Goal: Task Accomplishment & Management: Use online tool/utility

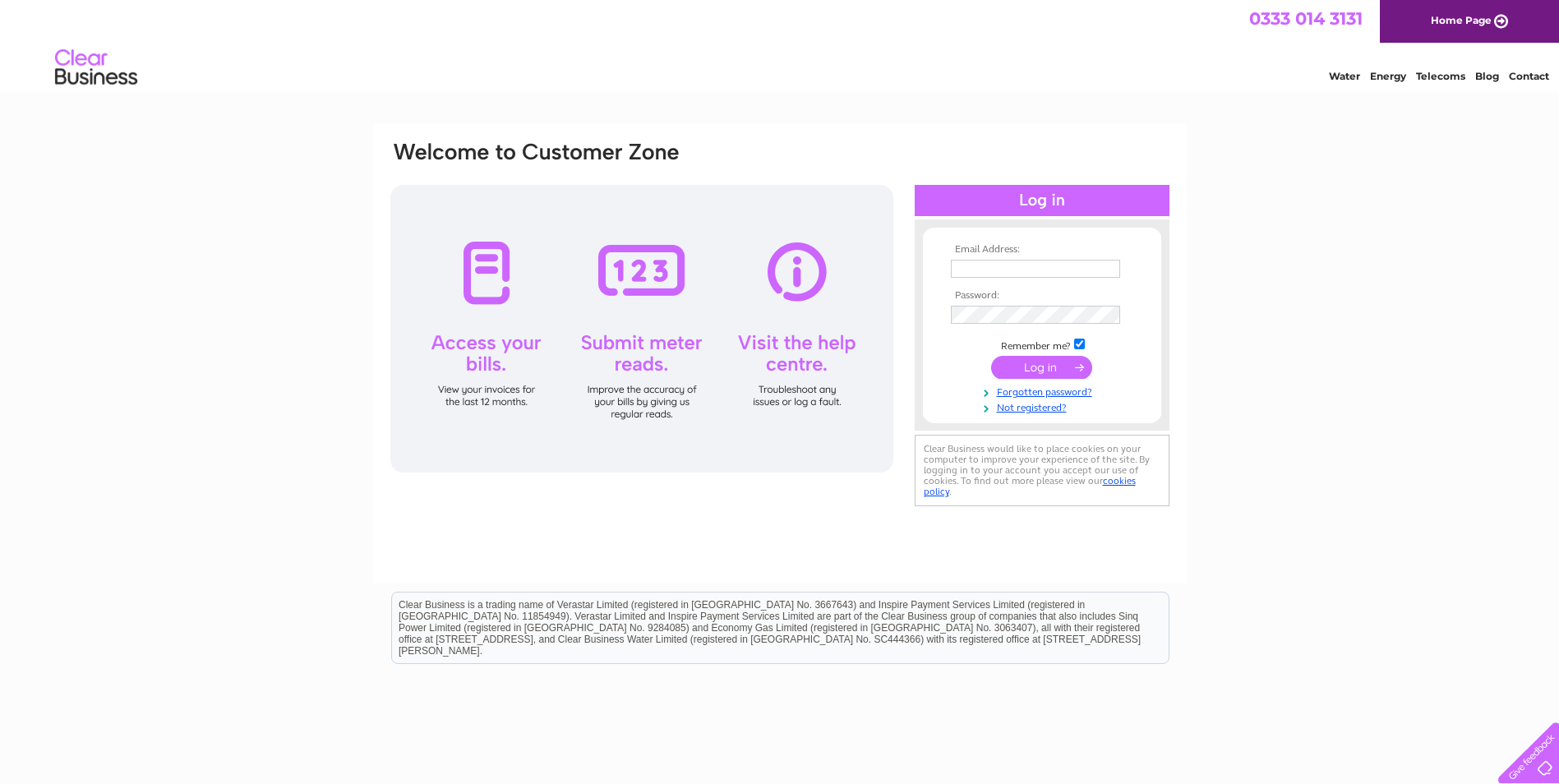
type input "barbara@argon-eng.co.uk"
click at [1043, 369] on input "submit" at bounding box center [1042, 367] width 101 height 23
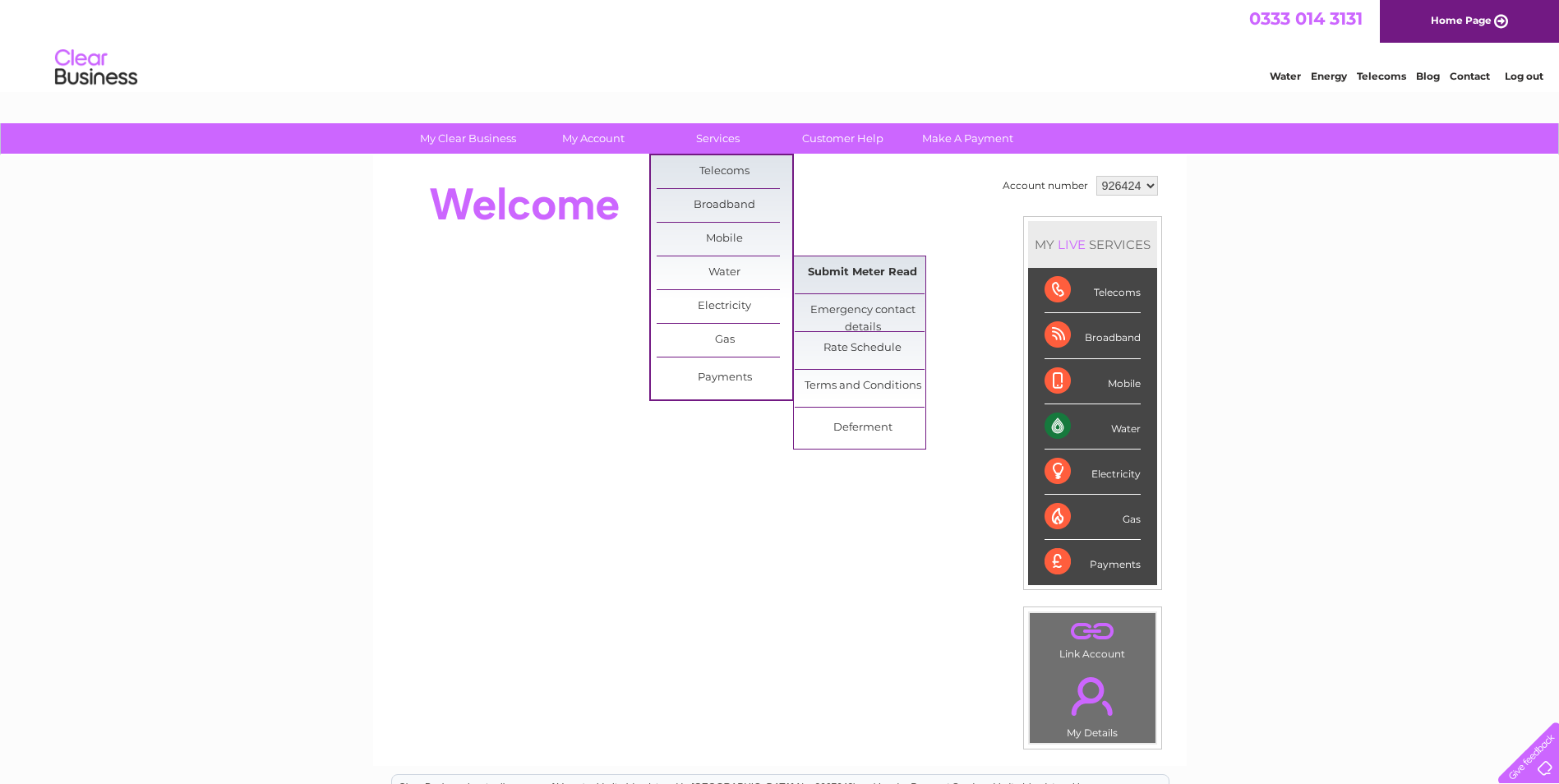
click at [865, 270] on link "Submit Meter Read" at bounding box center [862, 273] width 136 height 33
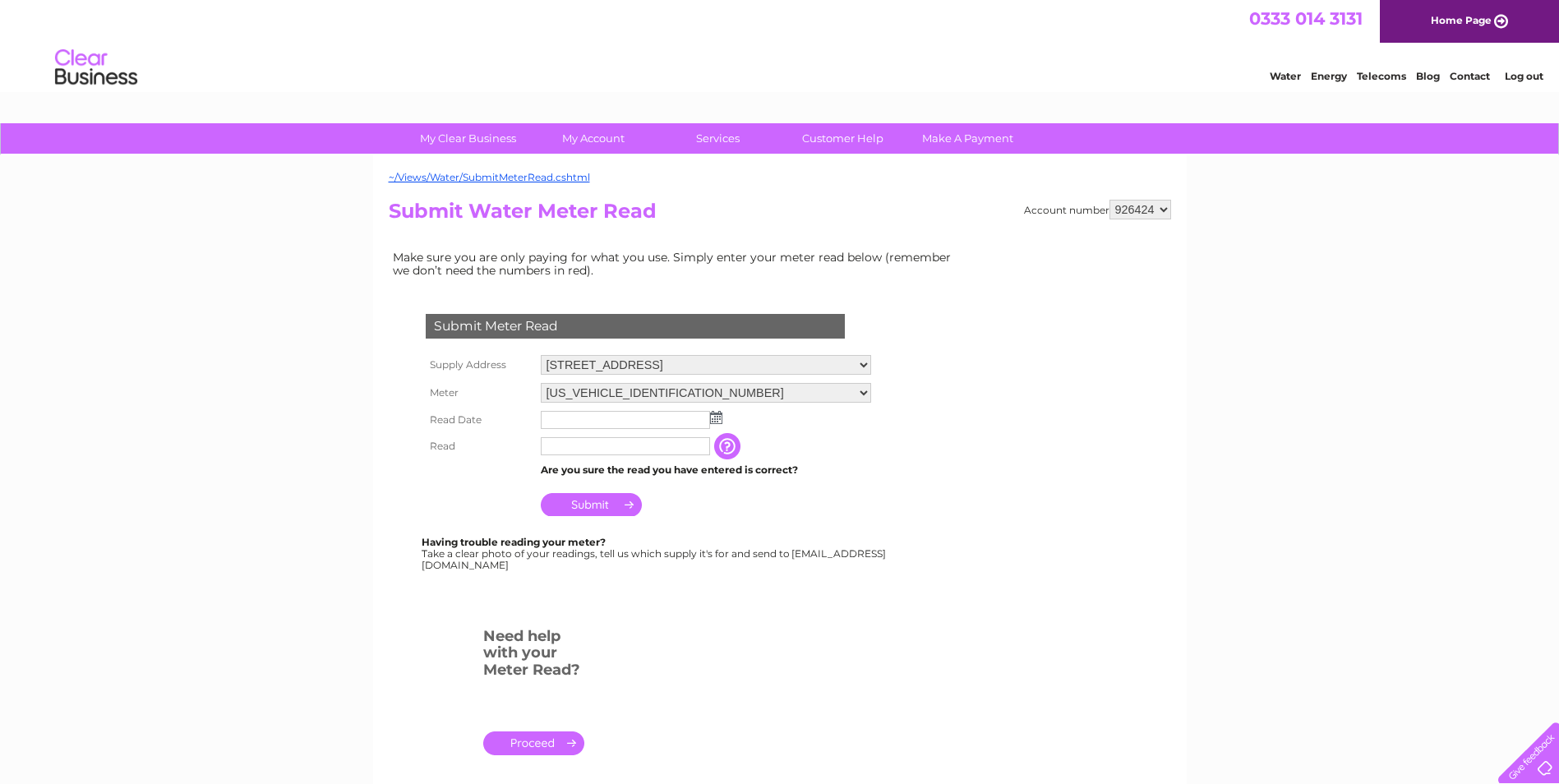
click at [716, 419] on img at bounding box center [716, 418] width 12 height 13
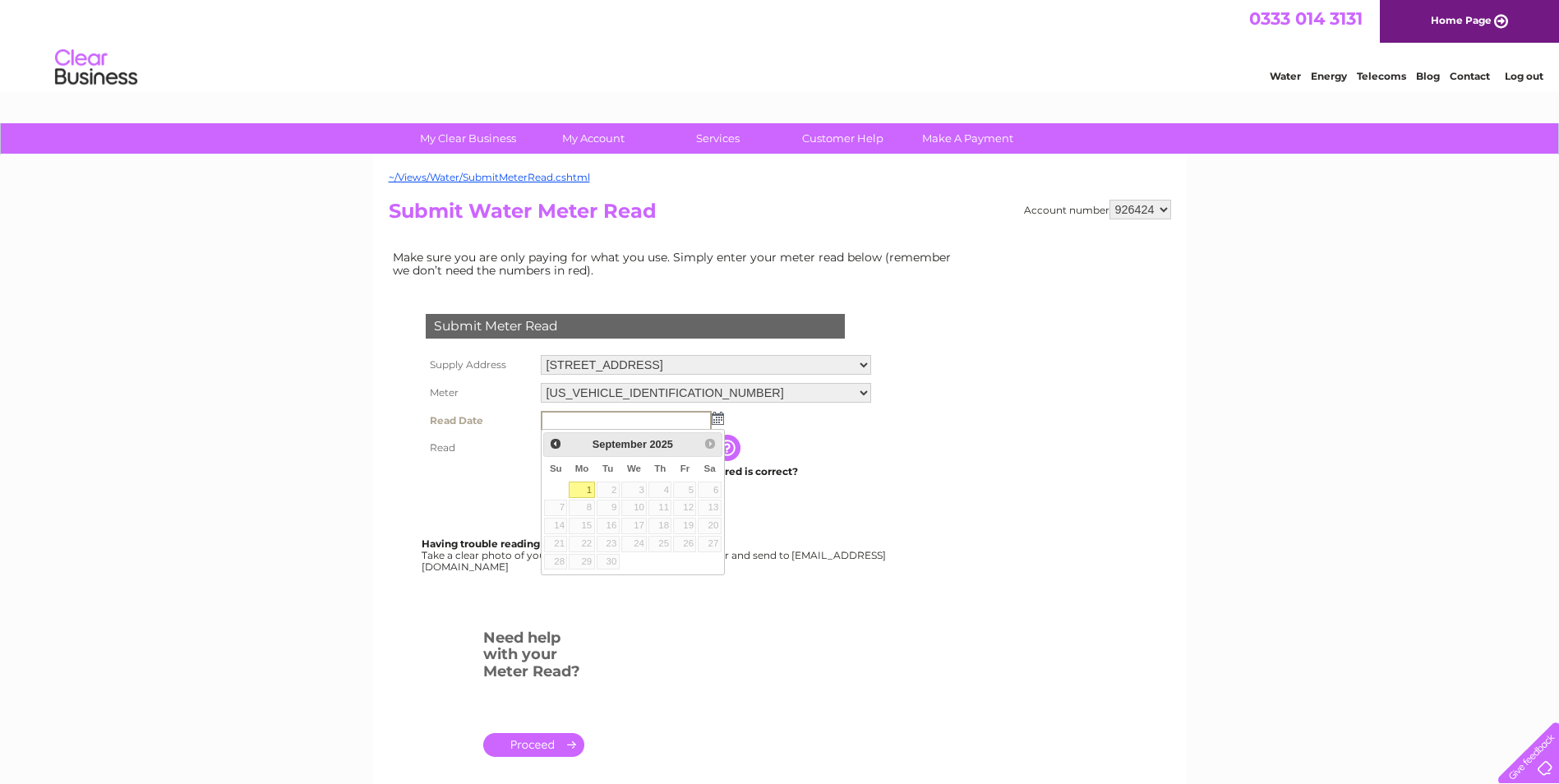
click at [581, 488] on link "1" at bounding box center [581, 490] width 26 height 16
type input "2025/09/01"
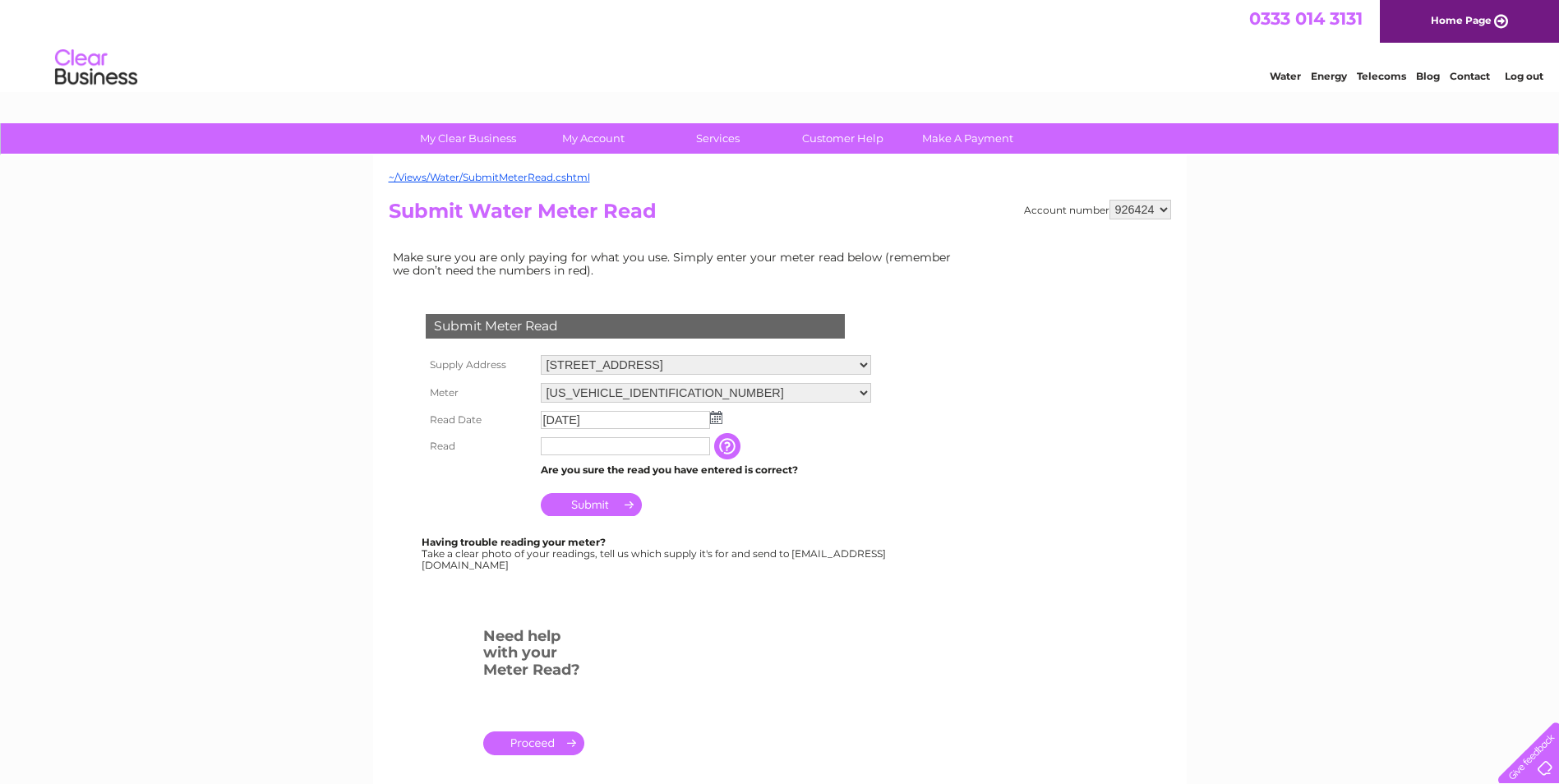
click at [738, 446] on input "button" at bounding box center [729, 446] width 30 height 26
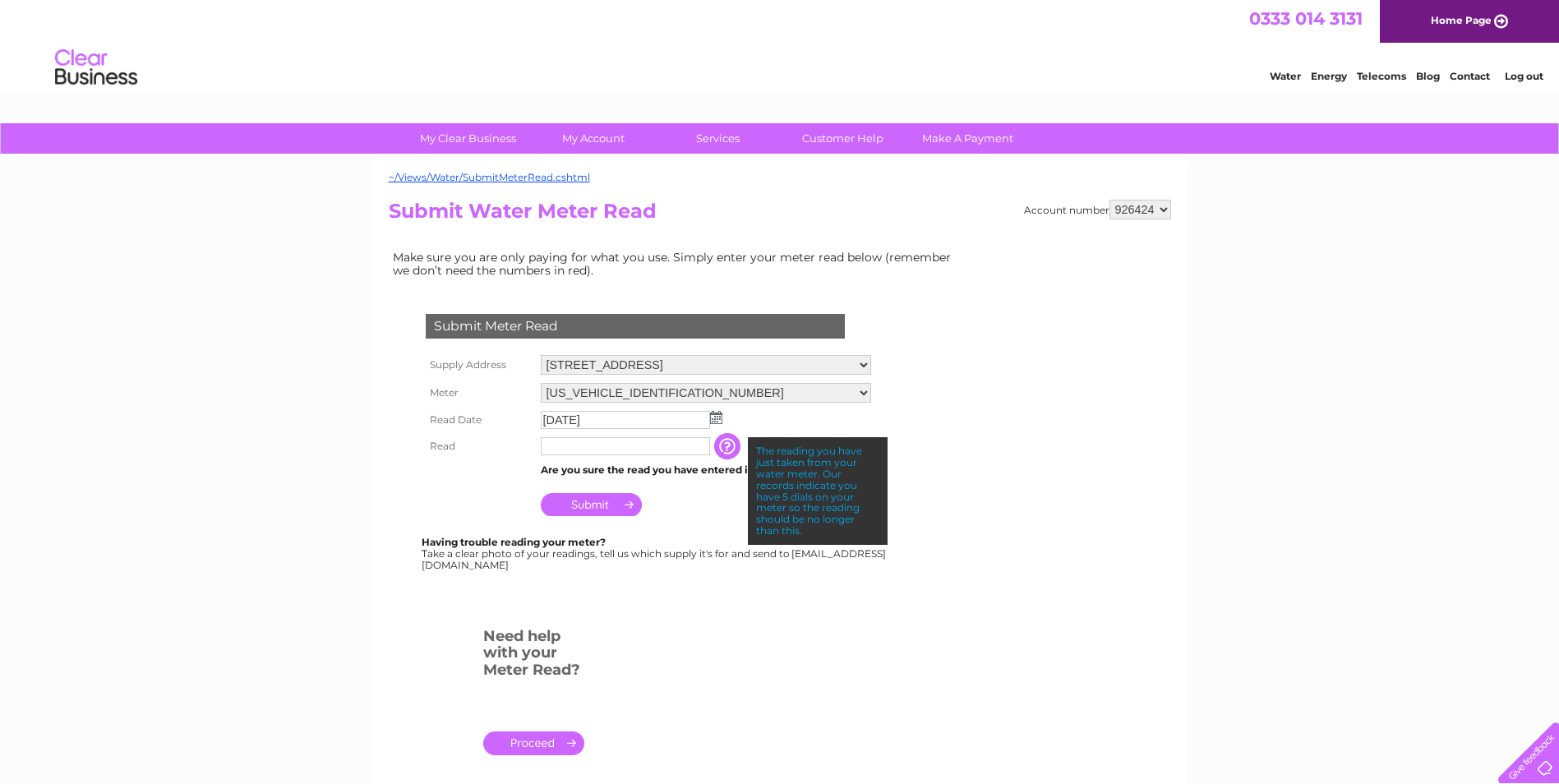
click at [763, 426] on td "2025/09/01" at bounding box center [706, 420] width 338 height 26
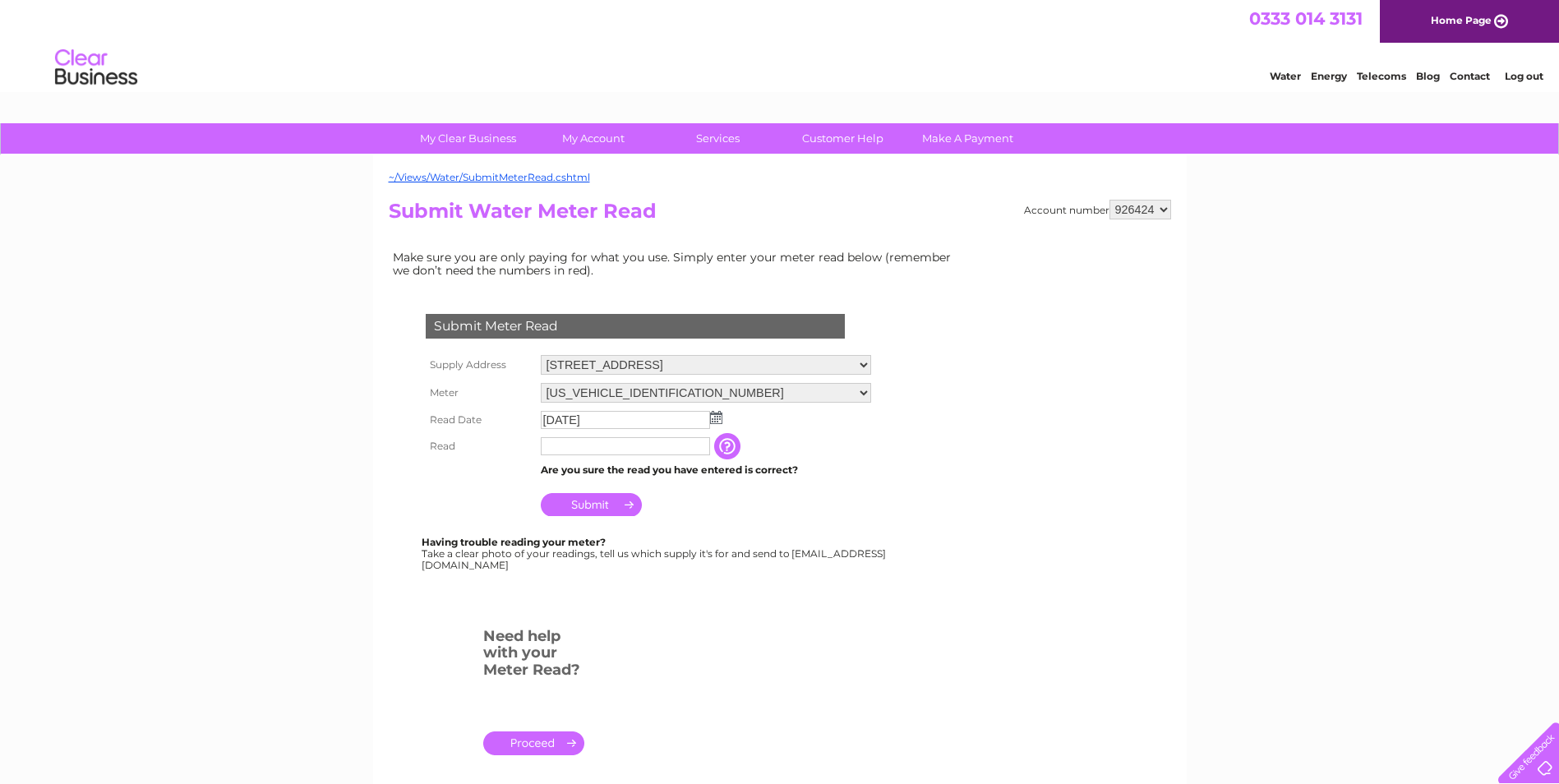
click at [607, 455] on input "text" at bounding box center [626, 446] width 170 height 18
type input "0"
type input "542"
click at [600, 509] on input "Submit" at bounding box center [591, 506] width 101 height 23
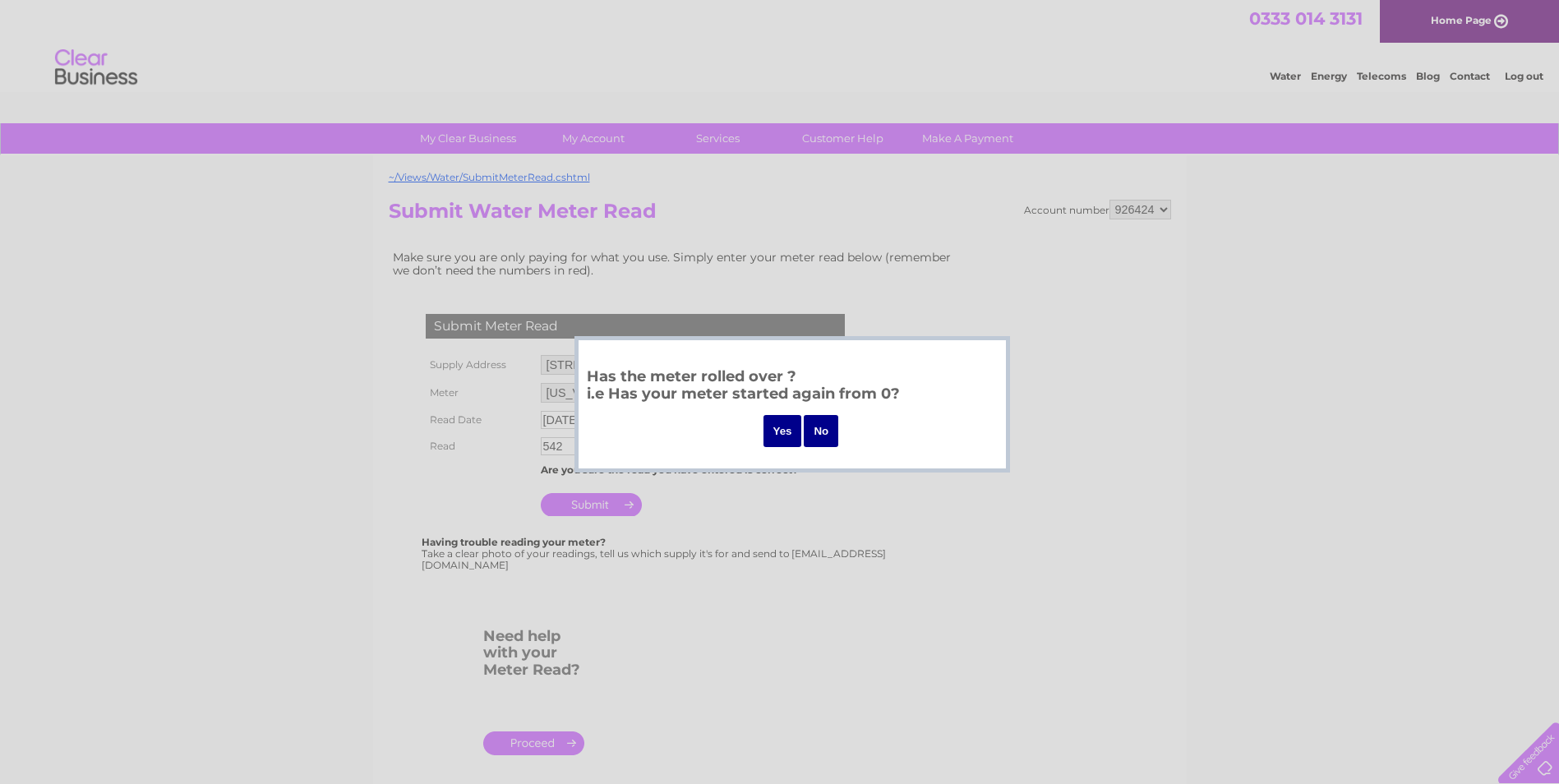
click at [834, 433] on input "No" at bounding box center [821, 431] width 35 height 32
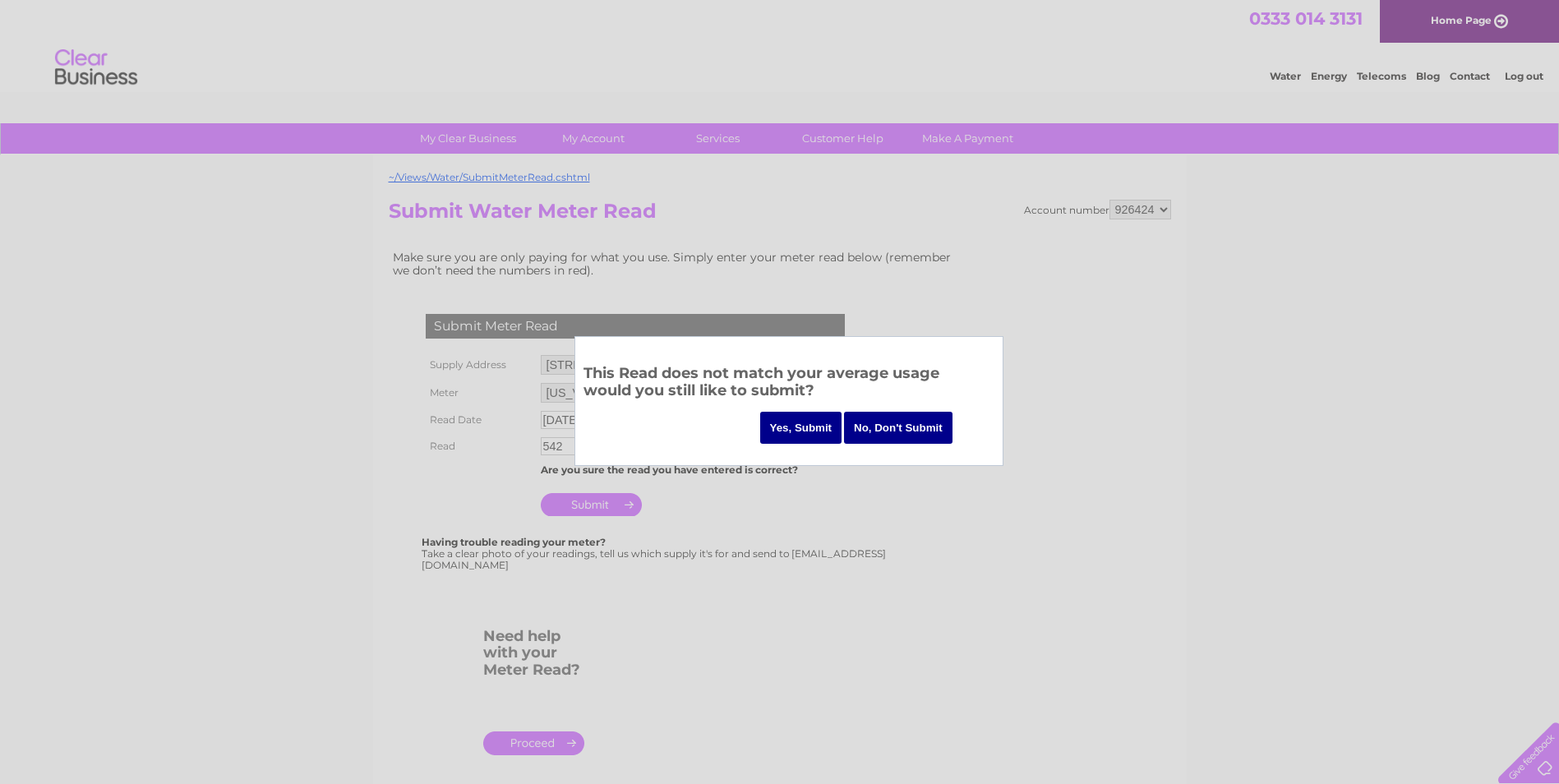
click at [894, 426] on input "No, Don't Submit" at bounding box center [899, 427] width 109 height 32
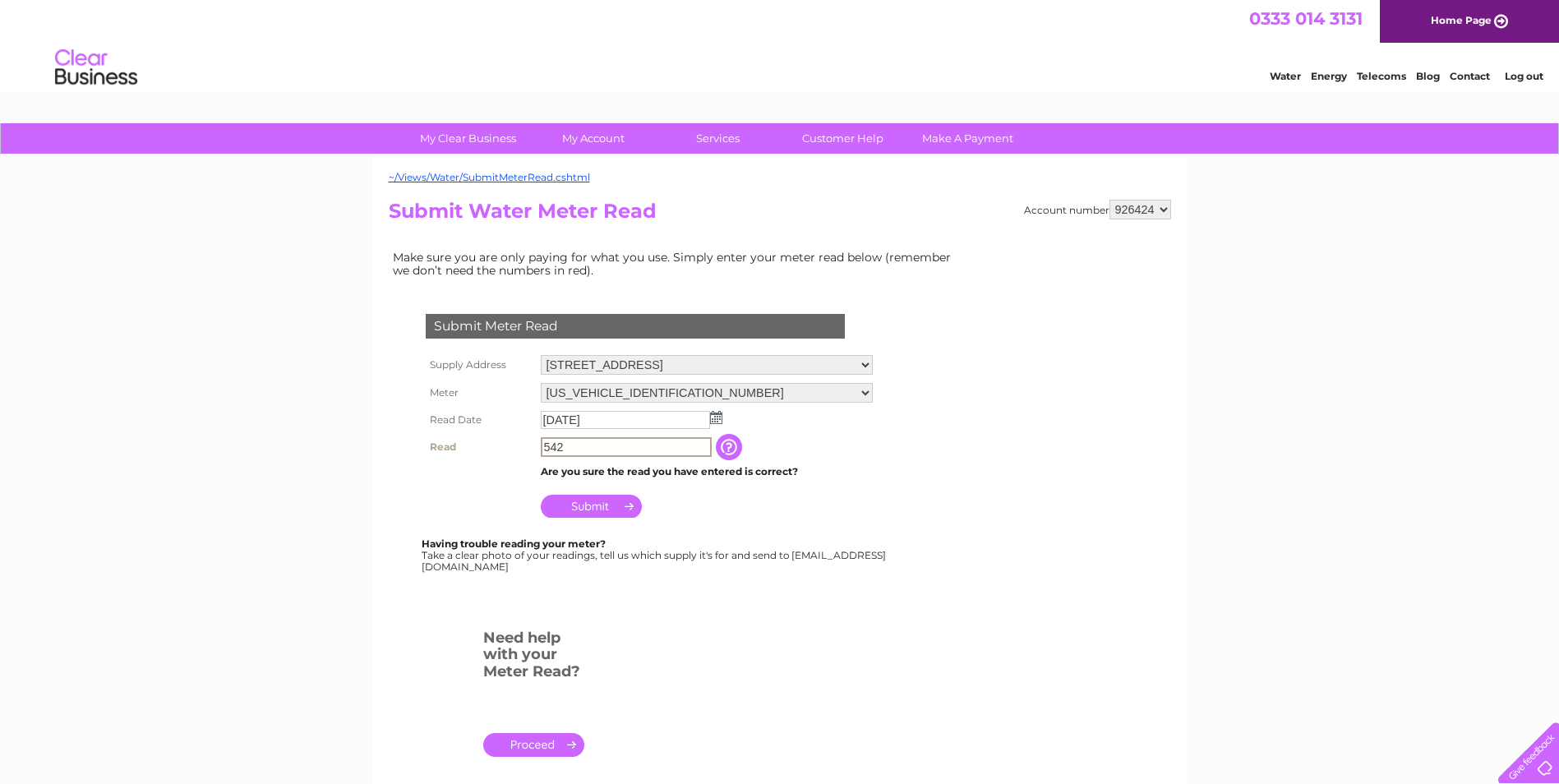
drag, startPoint x: 586, startPoint y: 449, endPoint x: 500, endPoint y: 448, distance: 86.0
click at [500, 448] on tr "Read 542 The reading you have just taken from your water meter. Our records ind…" at bounding box center [649, 447] width 455 height 28
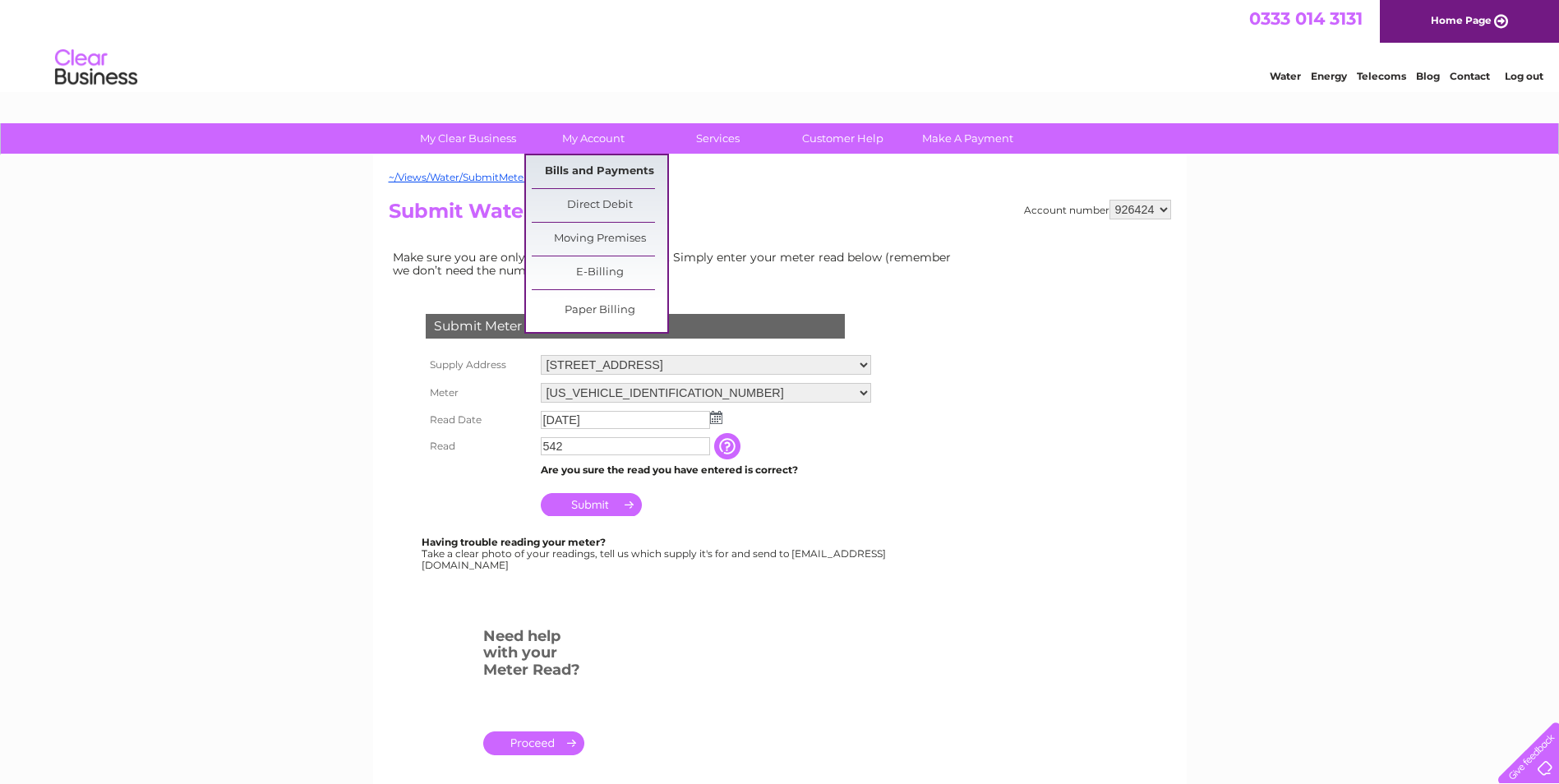
click at [612, 172] on link "Bills and Payments" at bounding box center [600, 172] width 136 height 33
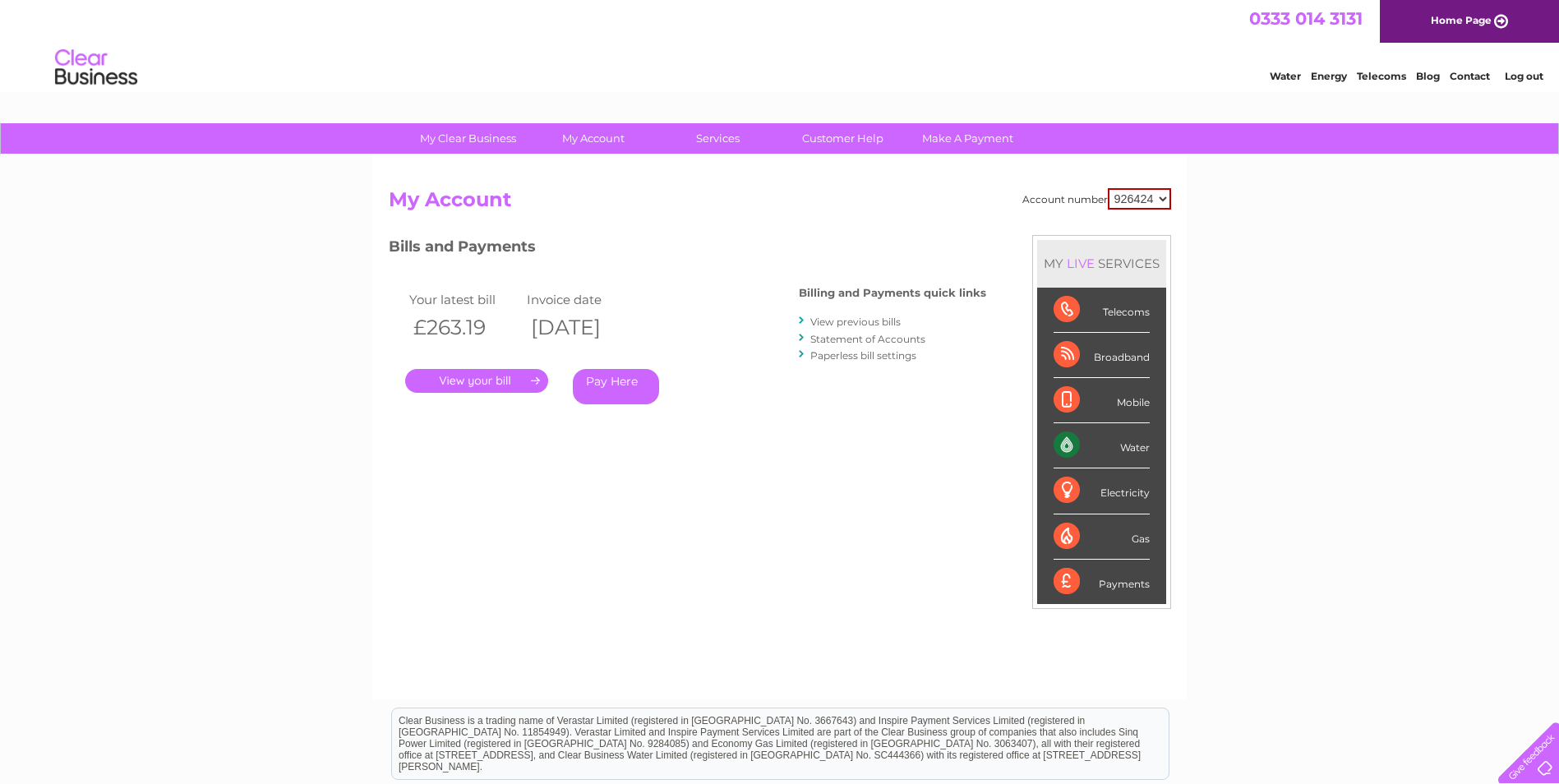
click at [503, 382] on link "." at bounding box center [477, 380] width 143 height 24
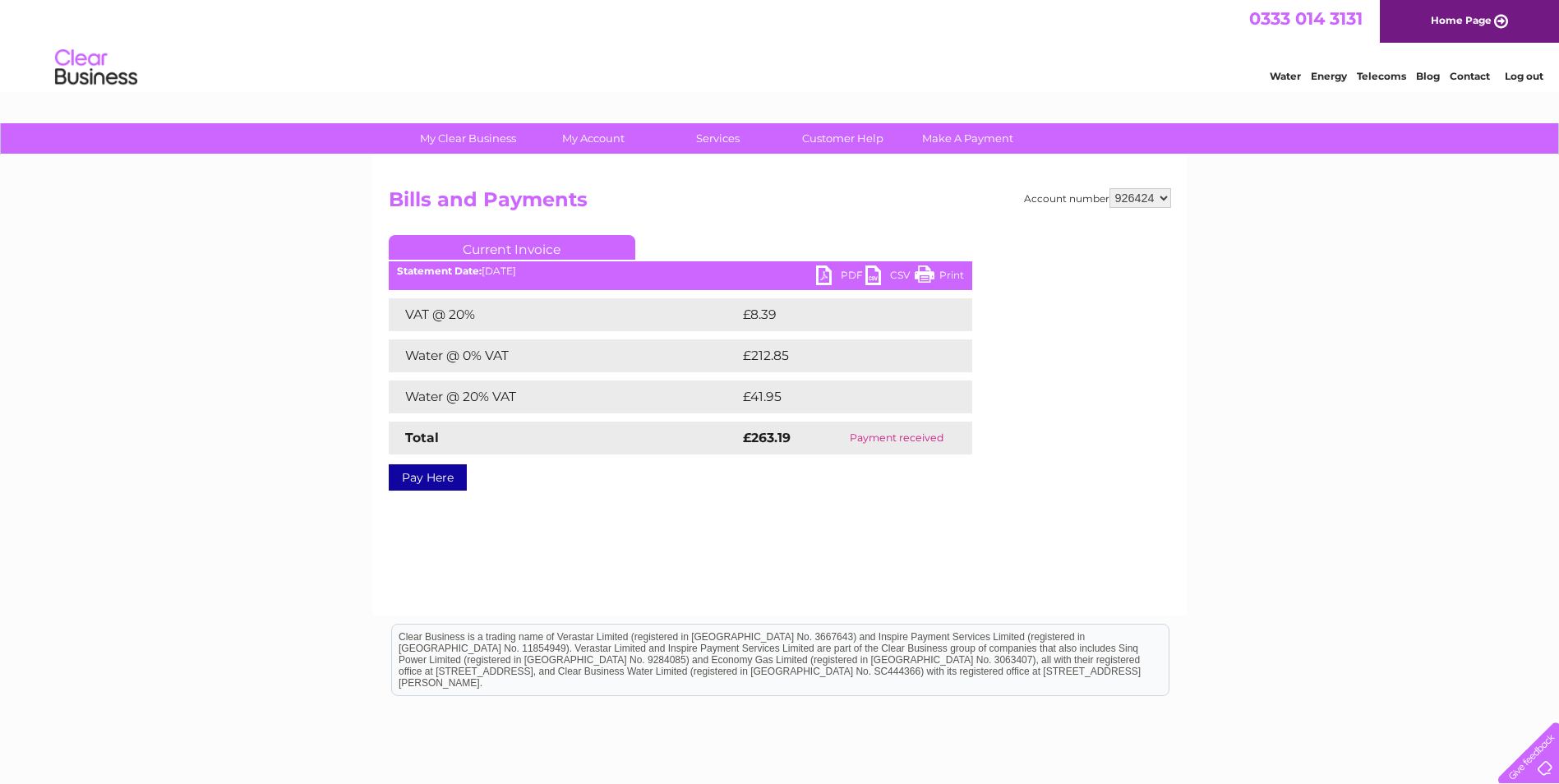
click at [845, 274] on link "PDF" at bounding box center [841, 277] width 49 height 24
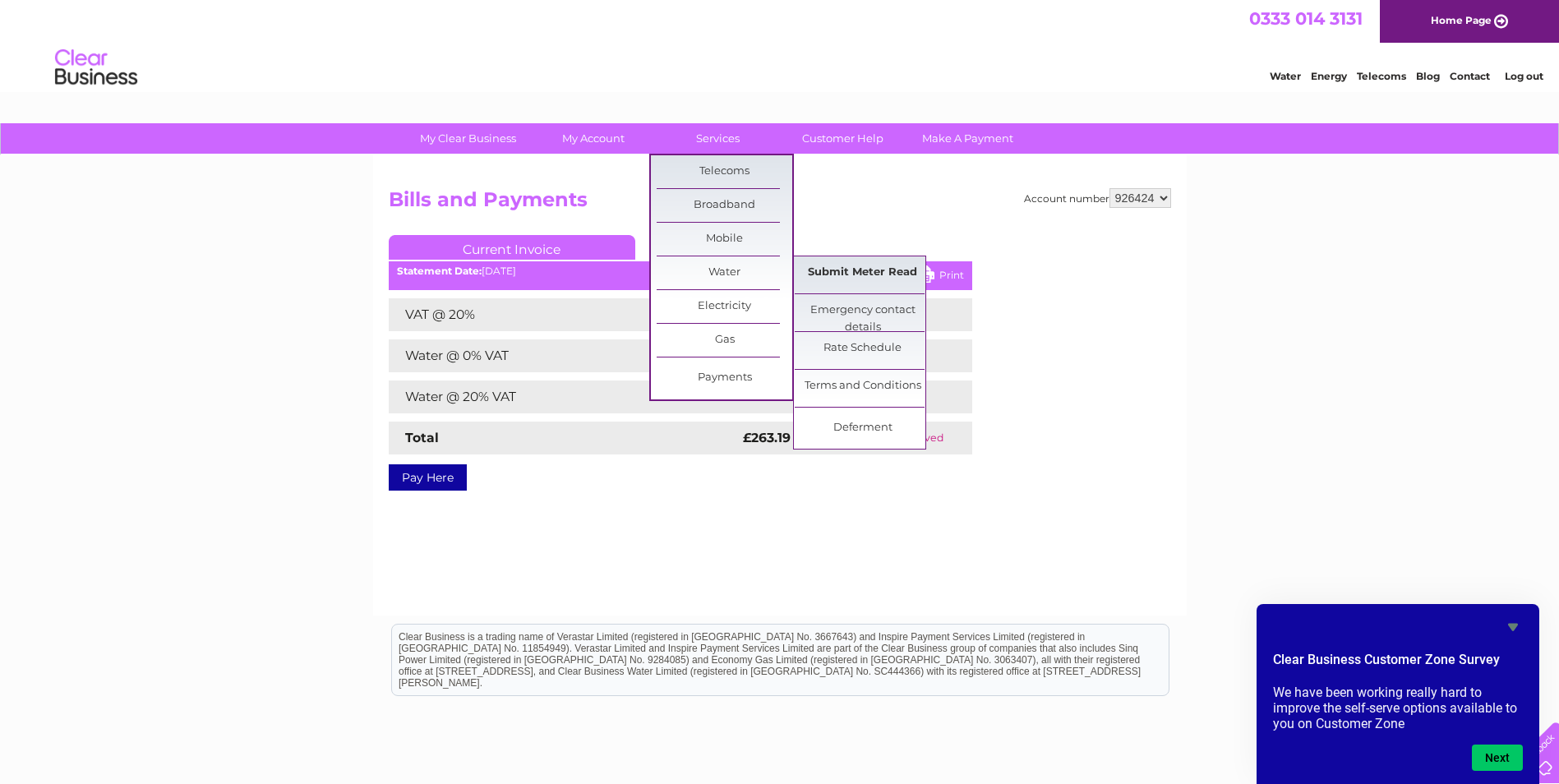
click at [820, 273] on link "Submit Meter Read" at bounding box center [862, 273] width 136 height 33
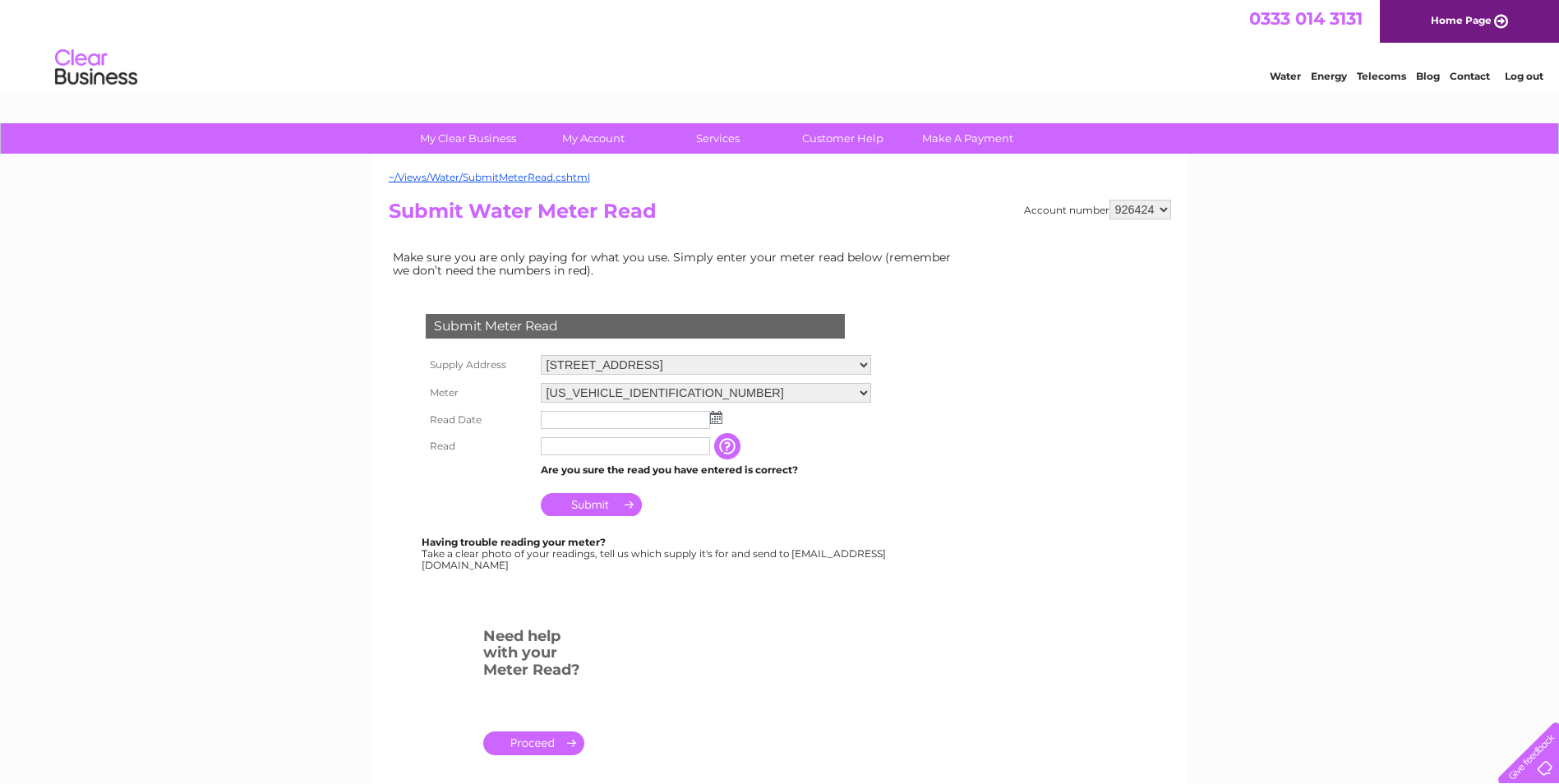
click at [716, 415] on img at bounding box center [716, 418] width 12 height 13
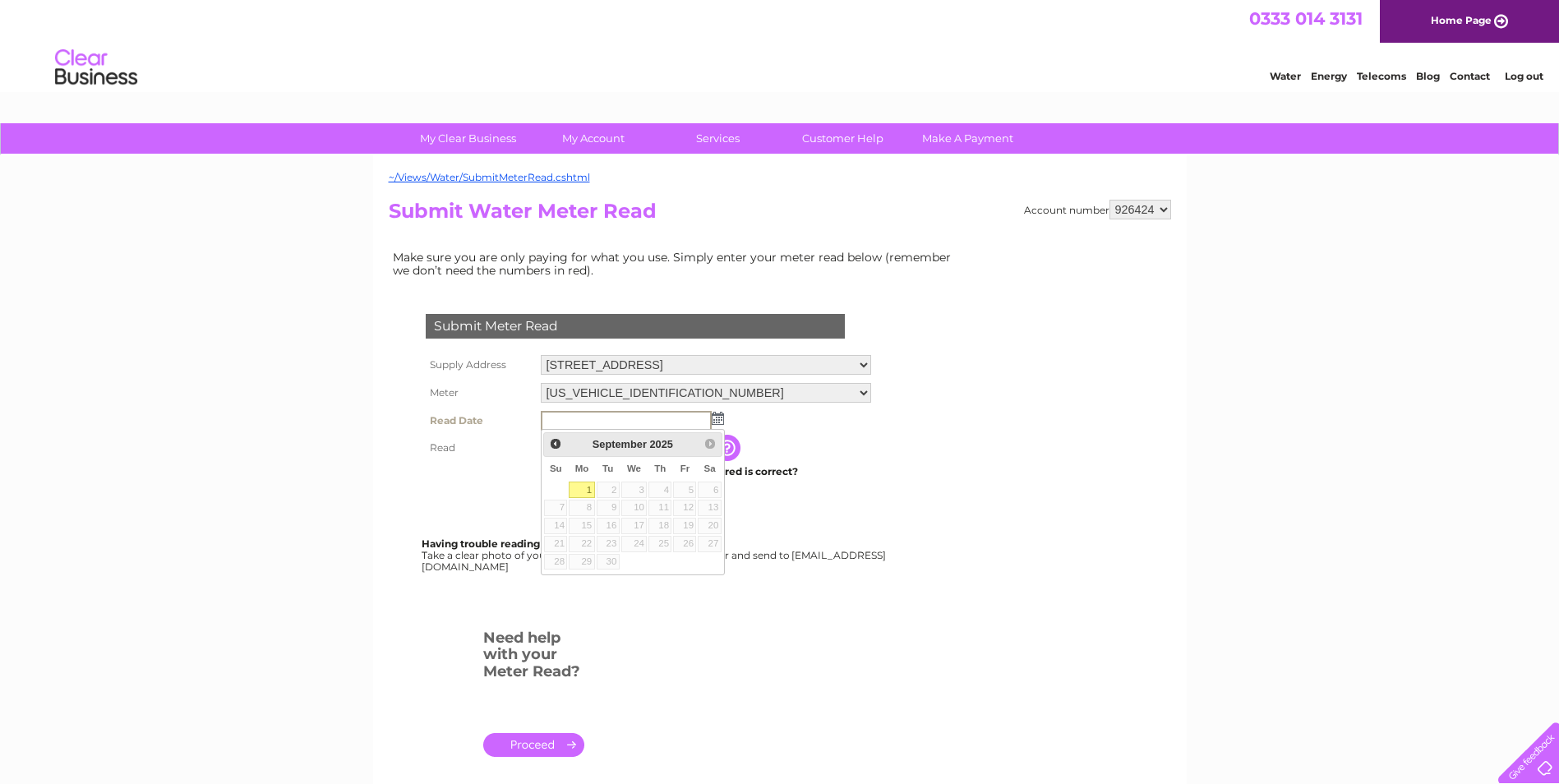
click at [590, 482] on link "1" at bounding box center [581, 490] width 26 height 16
type input "[DATE]"
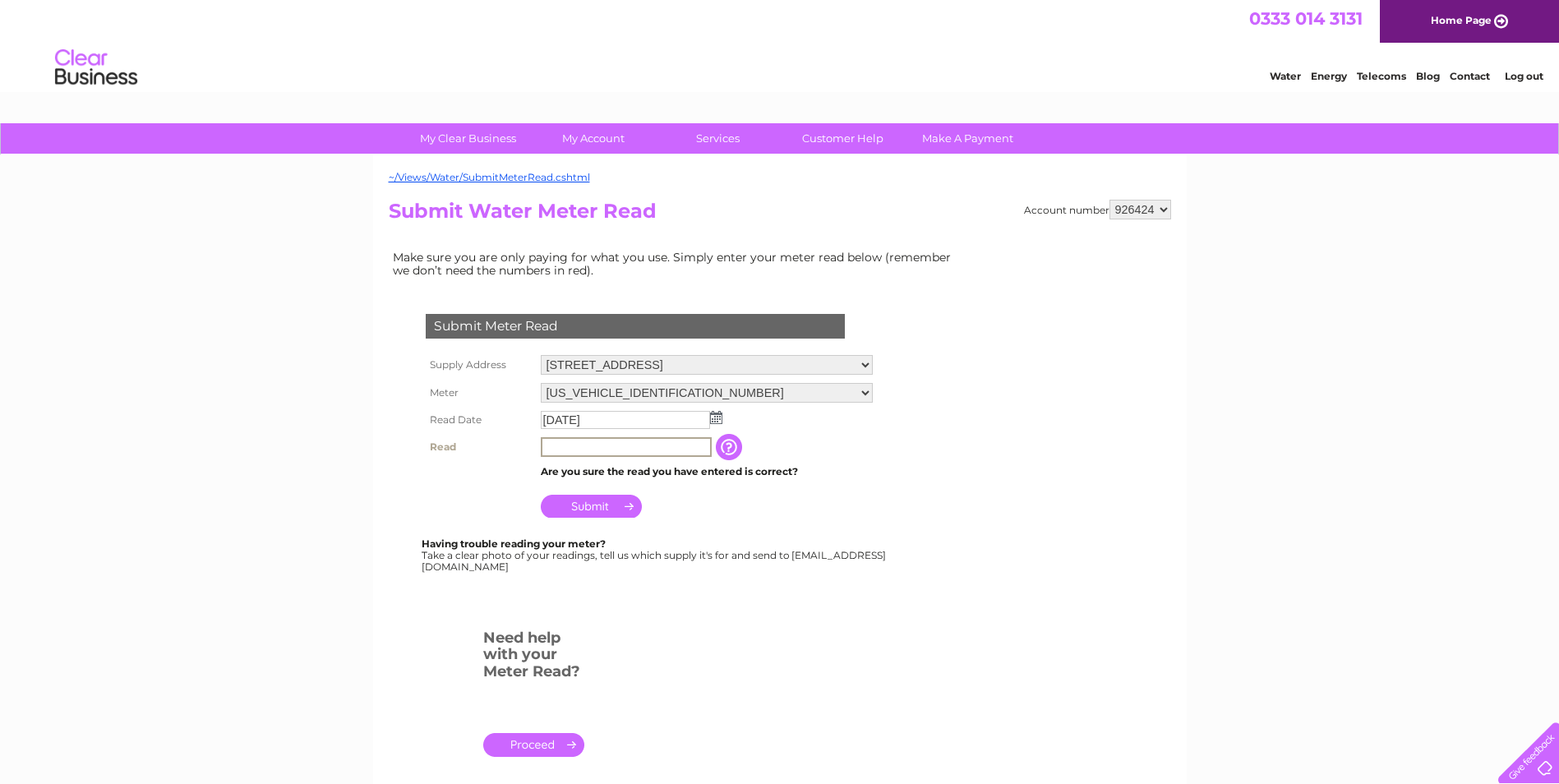
click at [576, 452] on input "text" at bounding box center [627, 447] width 171 height 20
type input "01075"
click at [630, 505] on input "Submit" at bounding box center [591, 505] width 101 height 23
